Goal: Information Seeking & Learning: Compare options

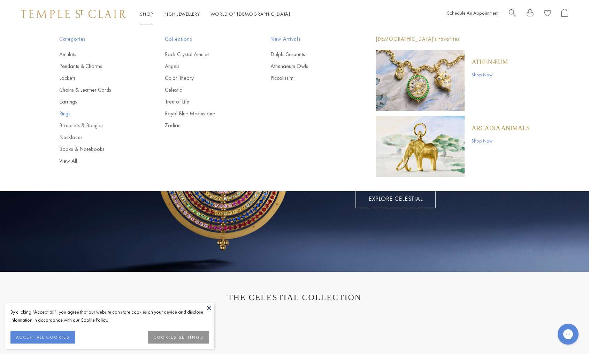
click at [65, 112] on link "Rings" at bounding box center [98, 114] width 78 height 8
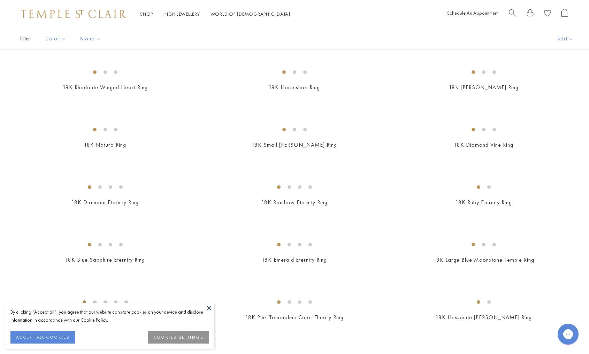
scroll to position [510, 0]
click at [0, 0] on img at bounding box center [0, 0] width 0 height 0
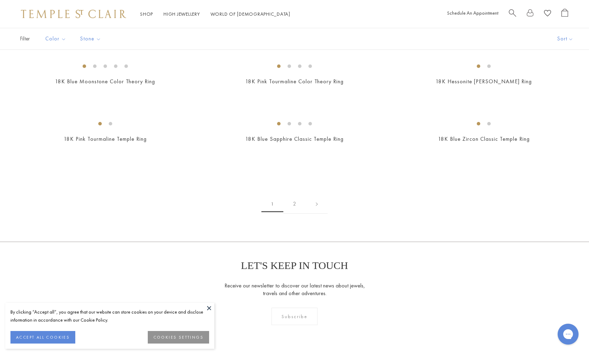
scroll to position [522, 0]
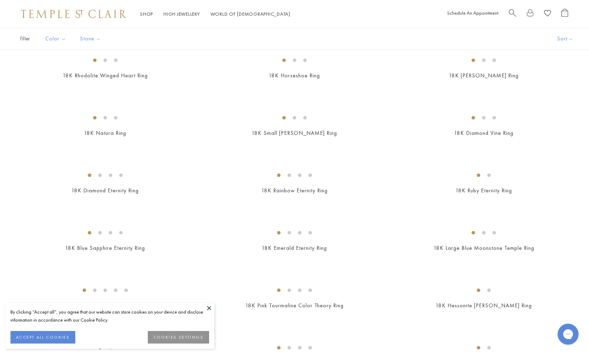
click at [0, 0] on img at bounding box center [0, 0] width 0 height 0
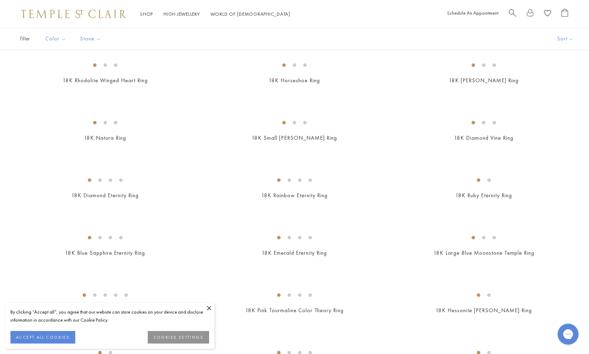
scroll to position [518, 0]
click at [0, 0] on img at bounding box center [0, 0] width 0 height 0
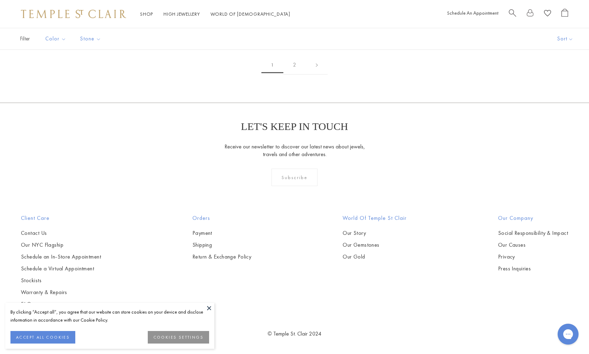
scroll to position [1349, 0]
click at [0, 0] on img at bounding box center [0, 0] width 0 height 0
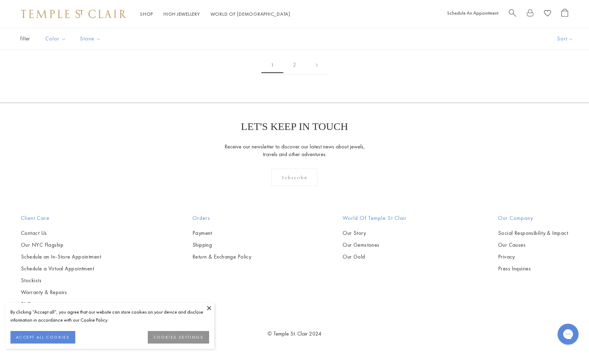
scroll to position [2528, 0]
click at [0, 0] on img at bounding box center [0, 0] width 0 height 0
click at [295, 75] on link "2" at bounding box center [294, 64] width 23 height 19
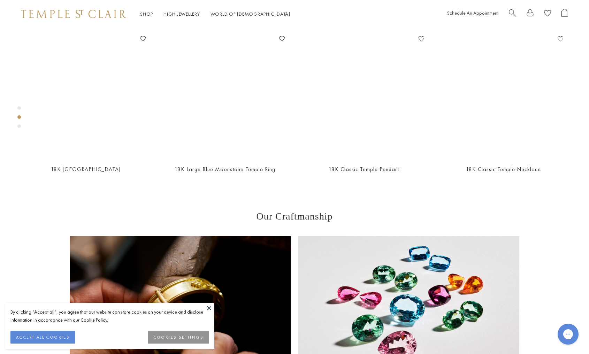
scroll to position [328, 0]
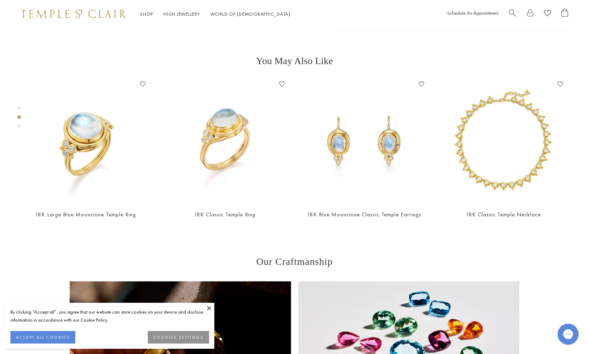
scroll to position [274, 0]
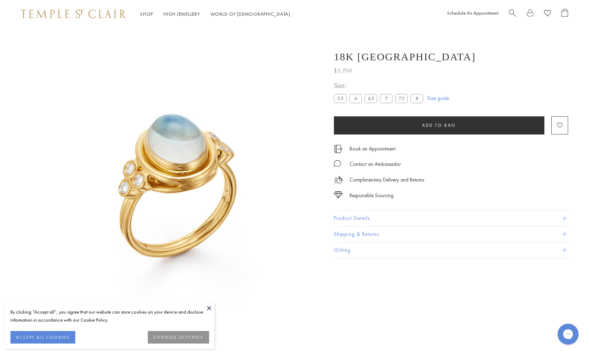
scroll to position [28, 0]
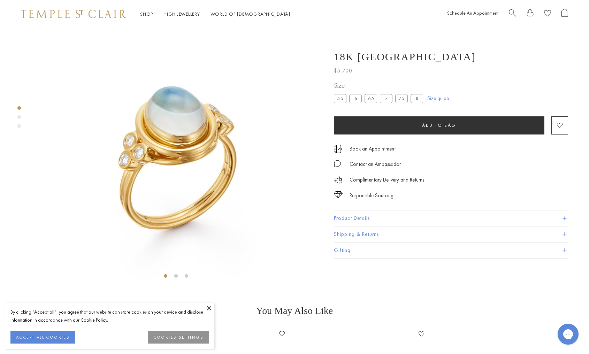
click at [422, 217] on button "Product Details" at bounding box center [451, 218] width 234 height 16
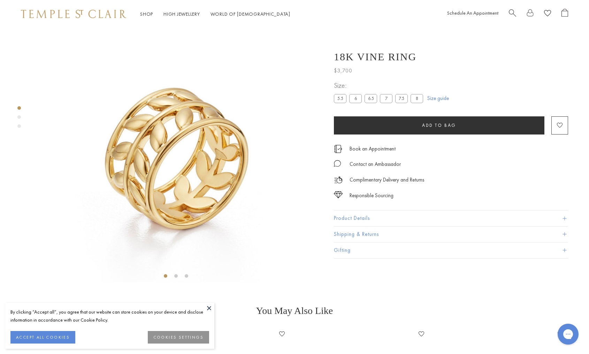
scroll to position [249, 0]
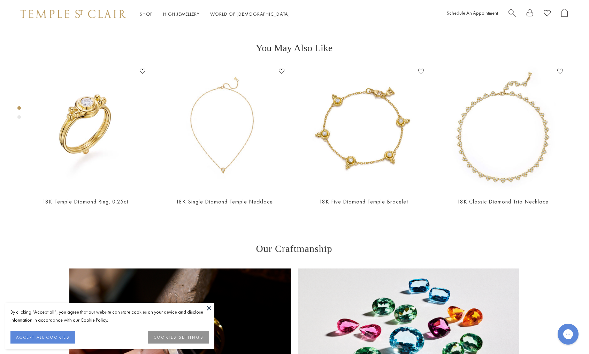
scroll to position [28, 0]
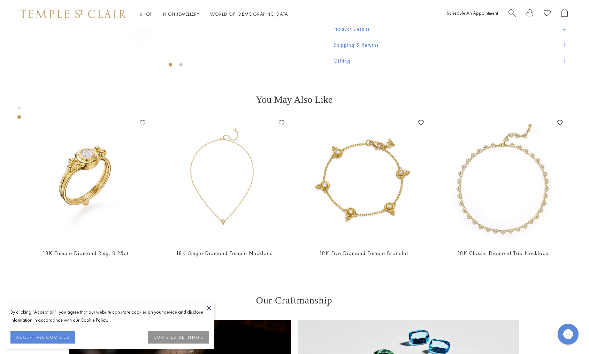
scroll to position [243, 0]
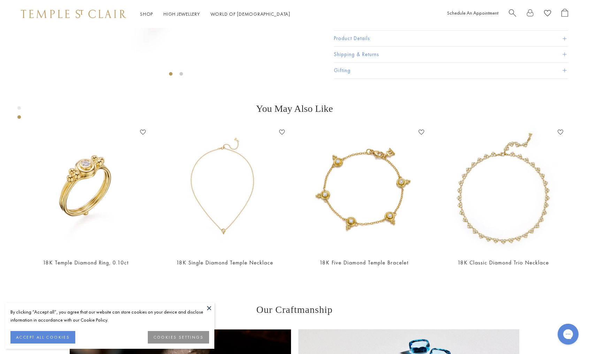
scroll to position [231, 0]
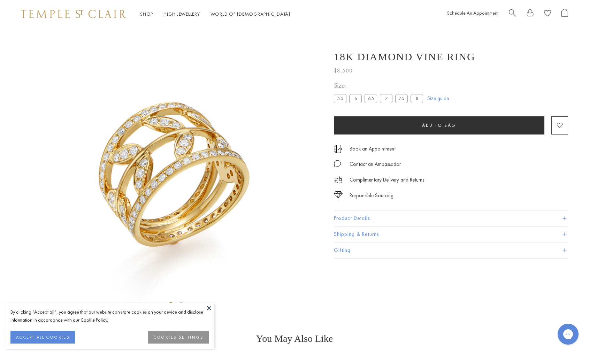
scroll to position [28, 0]
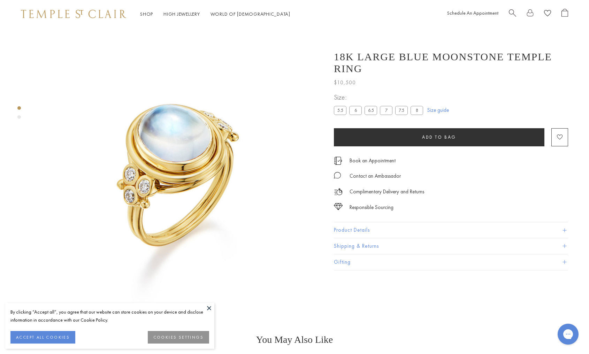
scroll to position [28, 0]
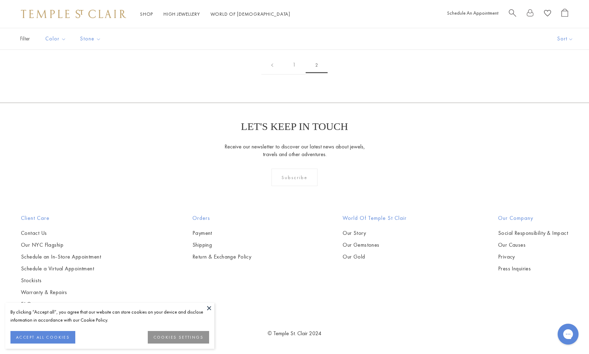
scroll to position [285, 0]
